Goal: Find specific page/section: Find specific page/section

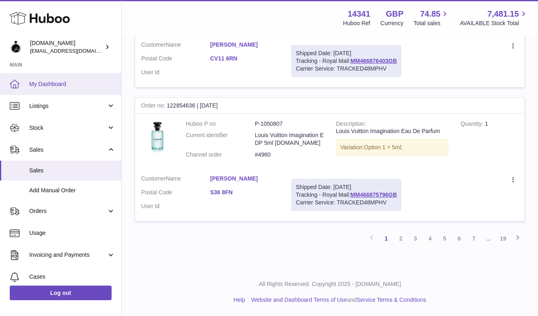
click at [43, 82] on span "My Dashboard" at bounding box center [72, 84] width 86 height 8
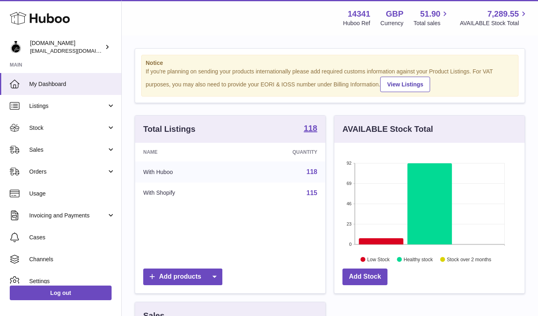
scroll to position [20, 0]
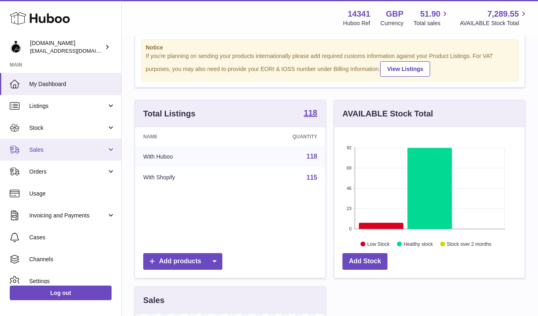
click at [43, 150] on span "Sales" at bounding box center [68, 150] width 78 height 8
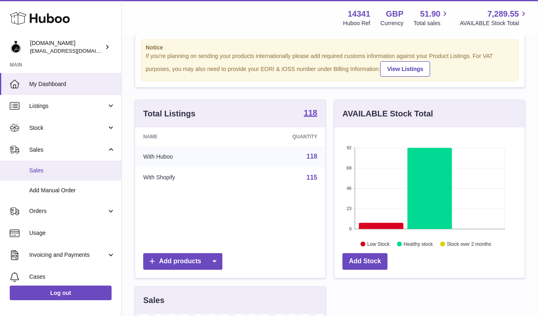
click at [49, 175] on link "Sales" at bounding box center [60, 171] width 121 height 20
